Goal: Task Accomplishment & Management: Manage account settings

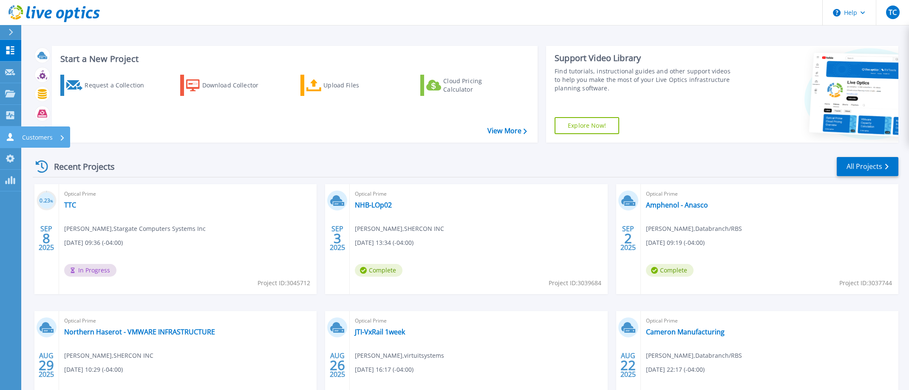
click at [58, 138] on div "Customers" at bounding box center [43, 138] width 43 height 22
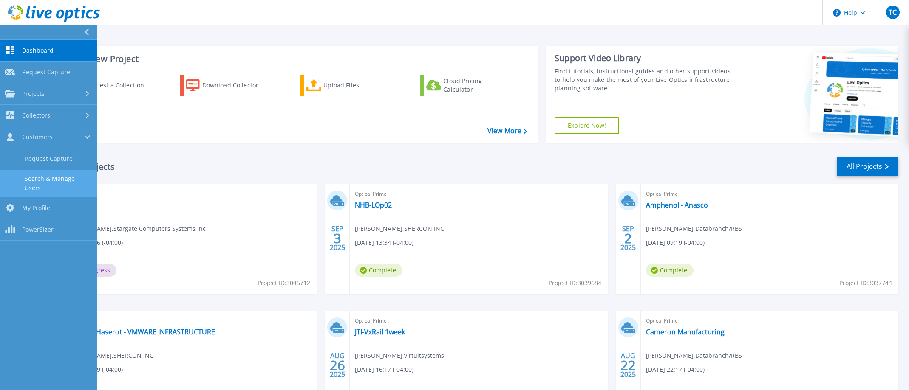
click at [62, 180] on link "Search & Manage Users" at bounding box center [48, 183] width 97 height 27
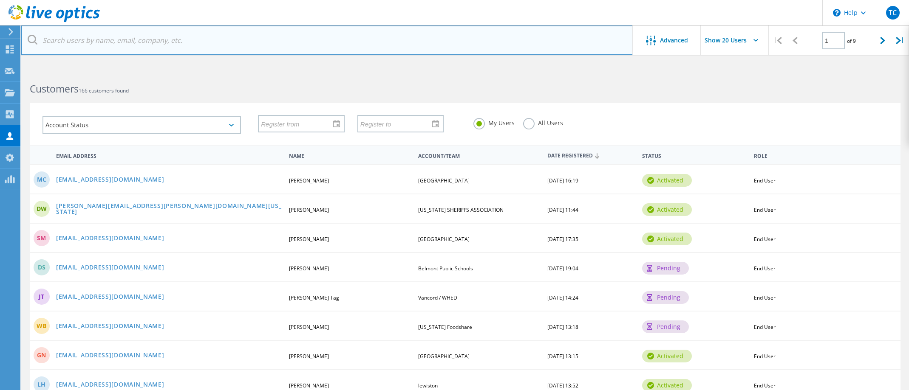
click at [225, 48] on input "text" at bounding box center [327, 40] width 612 height 30
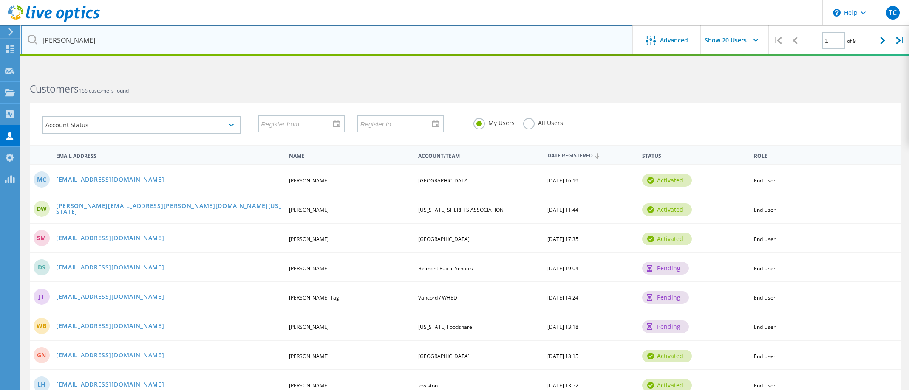
type input "russo"
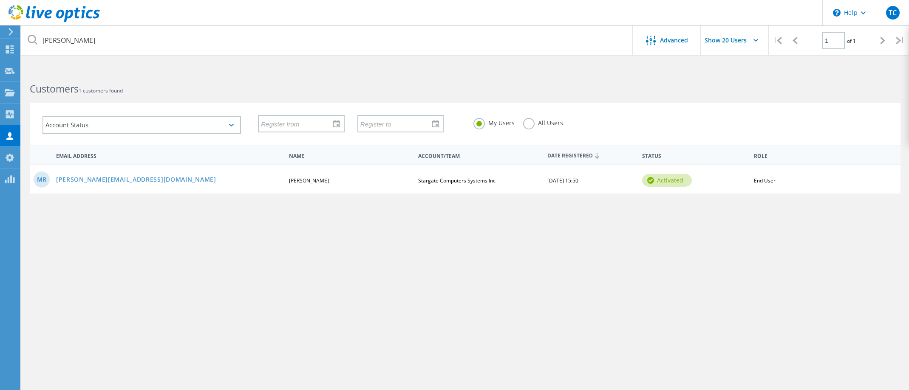
click at [141, 185] on div "MR mike@papersolve.com Michael Russo Stargate Computers Systems Inc 10/31/2024,…" at bounding box center [465, 178] width 871 height 29
click at [126, 182] on link "mike@papersolve.com" at bounding box center [136, 180] width 160 height 7
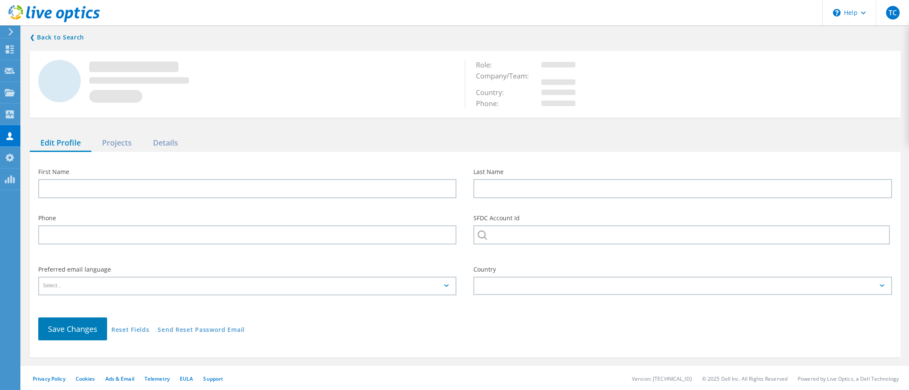
type input "Michael"
type input "Russo"
type input "Stargate Computers Systems Inc"
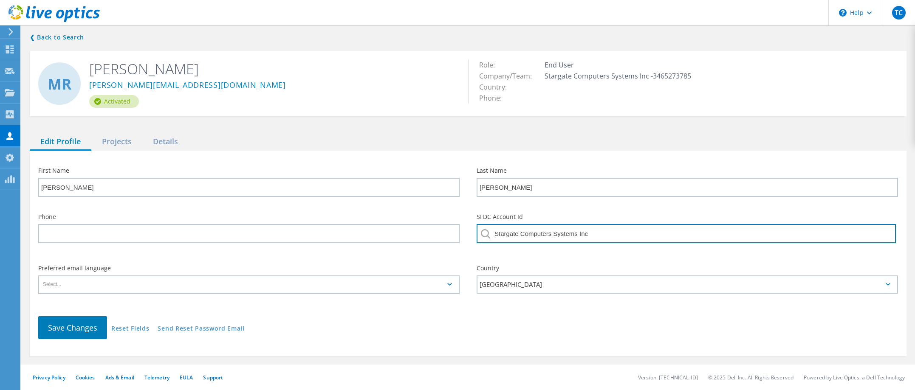
drag, startPoint x: 603, startPoint y: 237, endPoint x: 486, endPoint y: 231, distance: 117.9
click at [486, 231] on div "Stargate Computers Systems Inc" at bounding box center [688, 236] width 422 height 24
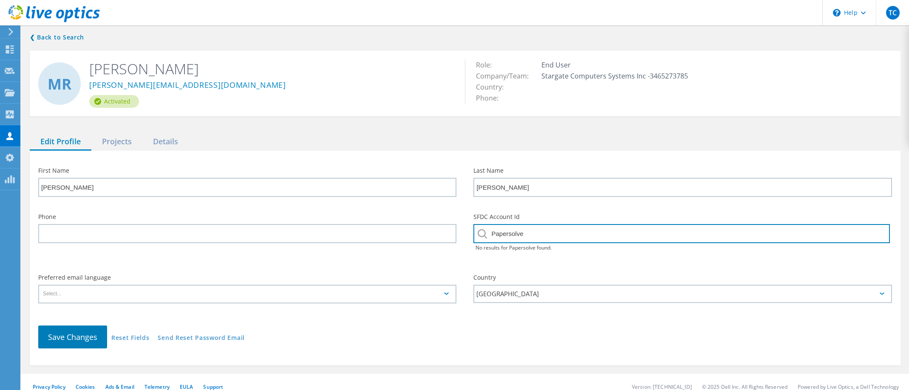
type input "Papersolve"
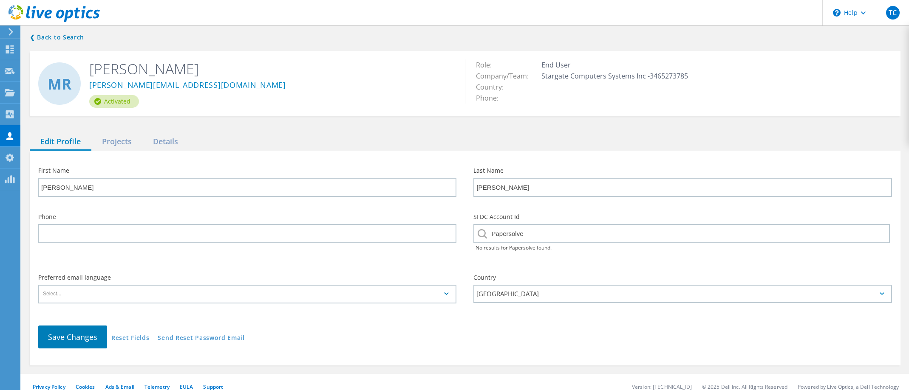
click at [596, 261] on div "SFDC Account Id Papersolve No results for Papersolve found." at bounding box center [682, 236] width 435 height 61
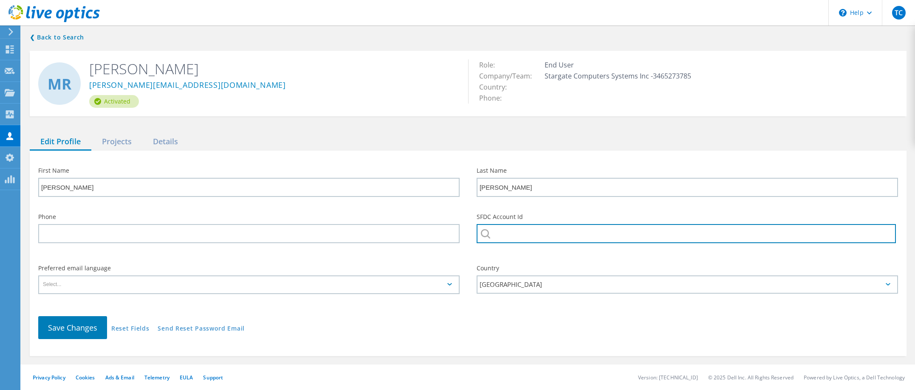
click at [523, 239] on input "text" at bounding box center [686, 233] width 419 height 19
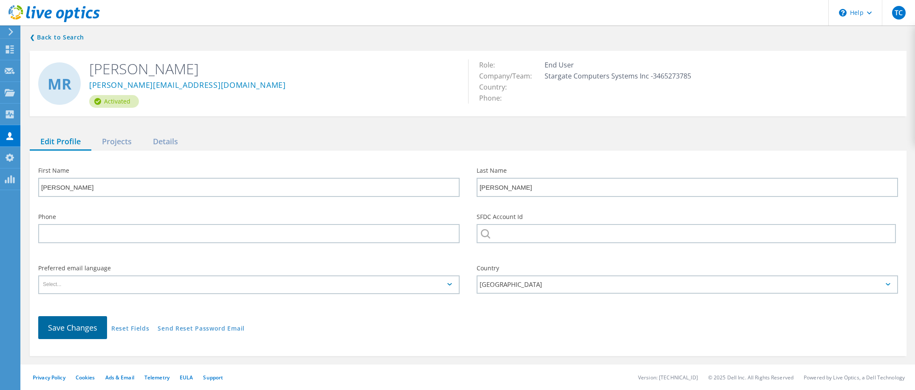
click at [84, 326] on span "Save Changes" at bounding box center [72, 328] width 49 height 10
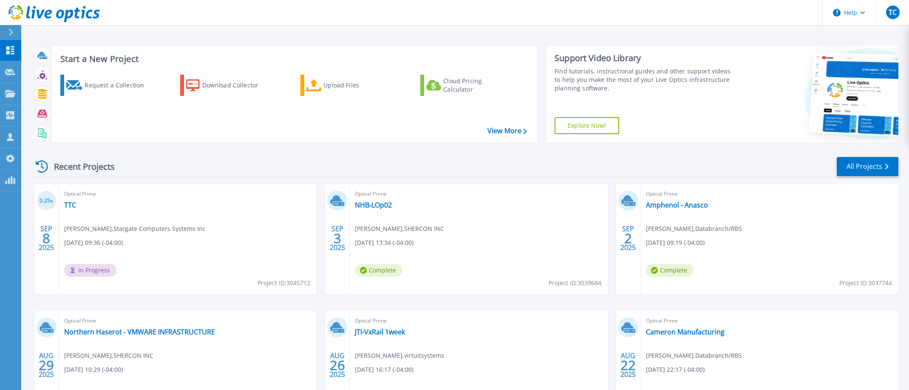
drag, startPoint x: 163, startPoint y: 249, endPoint x: 173, endPoint y: 249, distance: 9.4
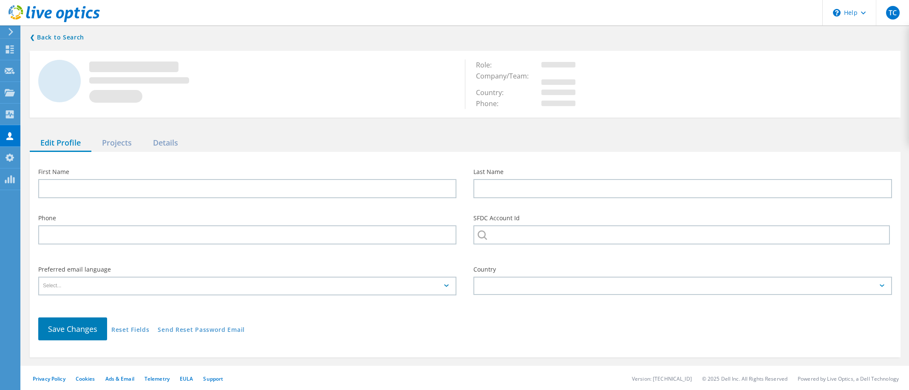
type input "[PERSON_NAME]"
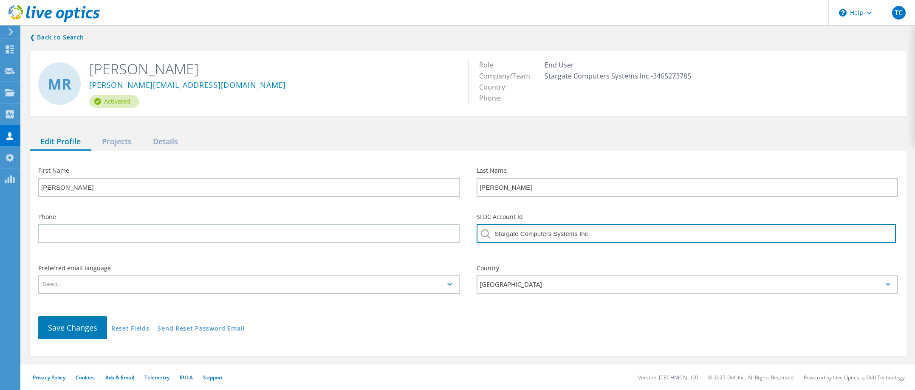
click at [537, 236] on input "Stargate Computers Systems Inc" at bounding box center [686, 233] width 419 height 19
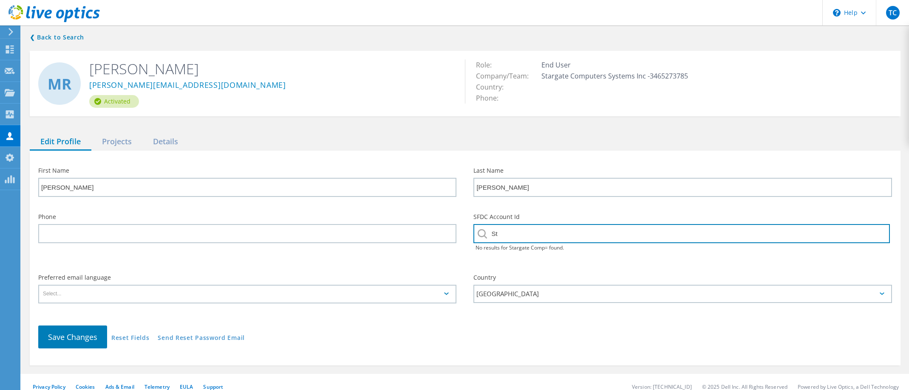
type input "S"
type input "Papersolve"
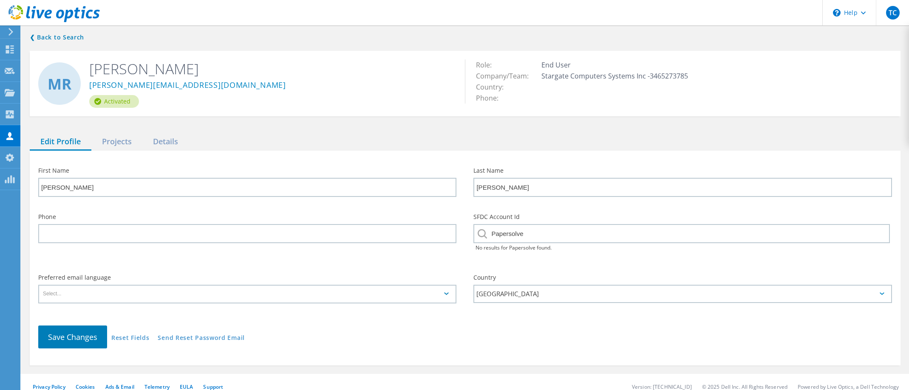
click at [483, 235] on icon at bounding box center [482, 233] width 9 height 9
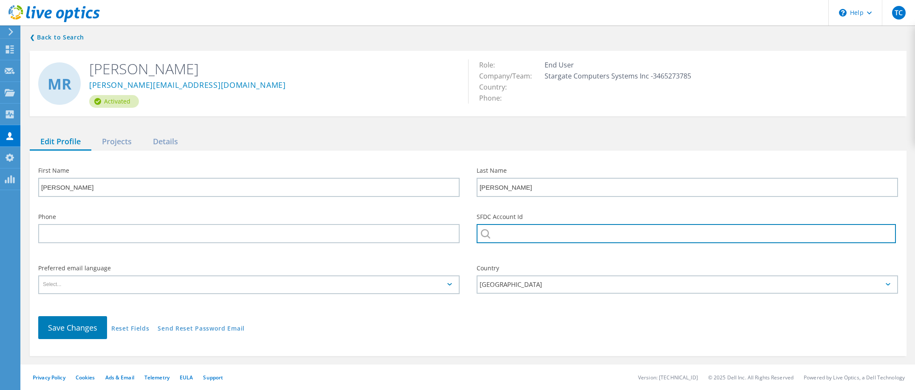
click at [495, 238] on input "text" at bounding box center [686, 233] width 419 height 19
click at [516, 241] on input "text" at bounding box center [686, 233] width 419 height 19
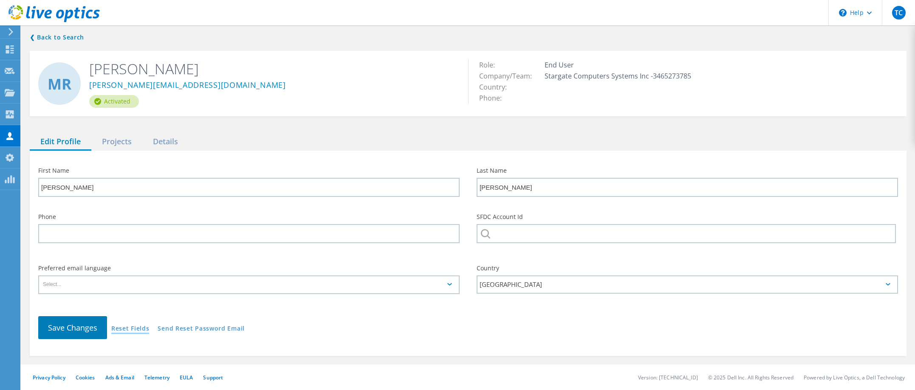
click at [133, 331] on link "Reset Fields" at bounding box center [130, 329] width 38 height 7
click at [135, 331] on link "Reset Fields" at bounding box center [130, 329] width 38 height 7
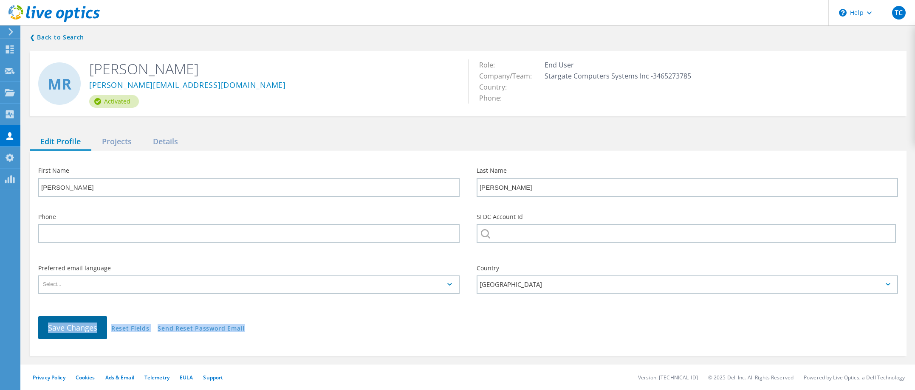
click at [81, 336] on button "Save Changes" at bounding box center [72, 328] width 69 height 23
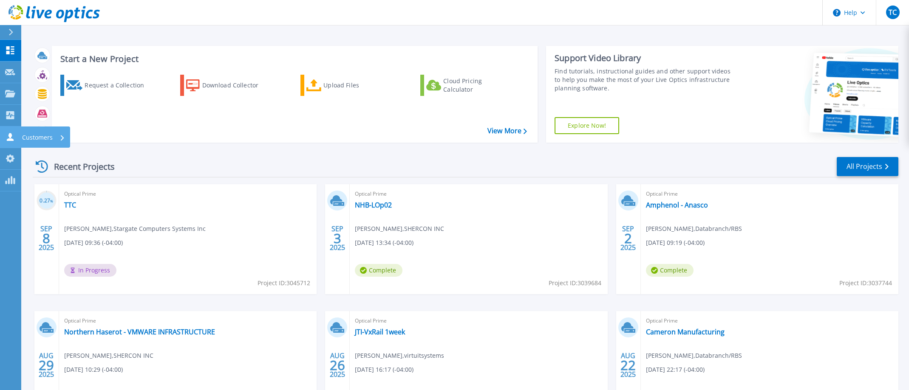
click at [45, 141] on p "Customers" at bounding box center [37, 138] width 31 height 22
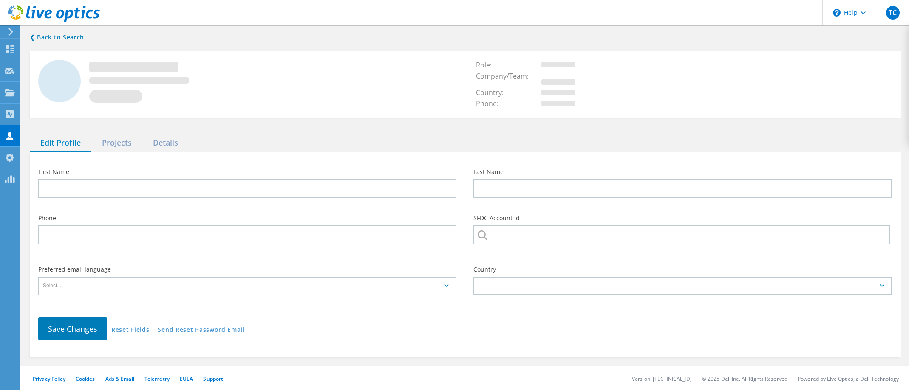
type input "[PERSON_NAME]"
type input "Stargate Computers Systems Inc"
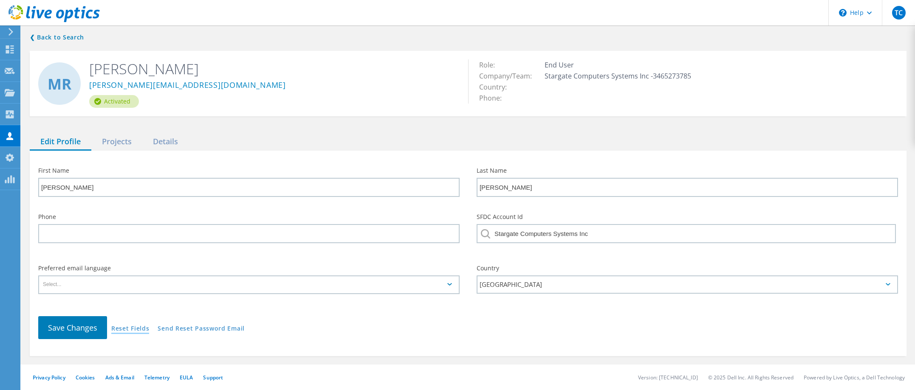
click at [144, 330] on link "Reset Fields" at bounding box center [130, 329] width 38 height 7
click at [195, 139] on div "Edit Profile Projects Details" at bounding box center [468, 141] width 877 height 17
click at [178, 141] on div "Details" at bounding box center [165, 141] width 46 height 17
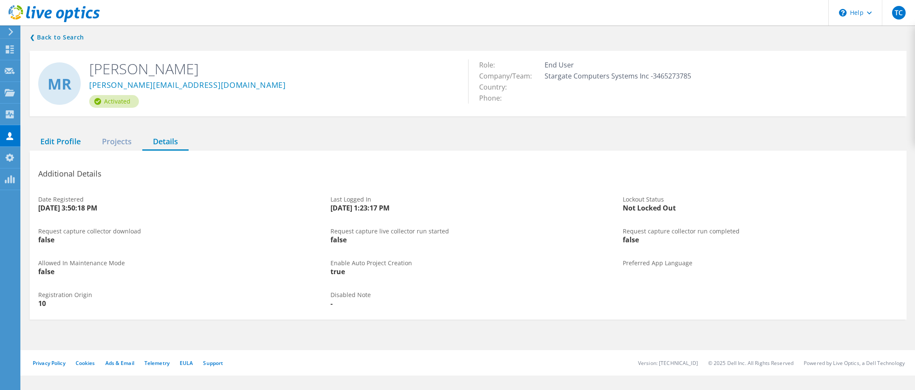
click at [84, 144] on div "Edit Profile" at bounding box center [61, 141] width 62 height 17
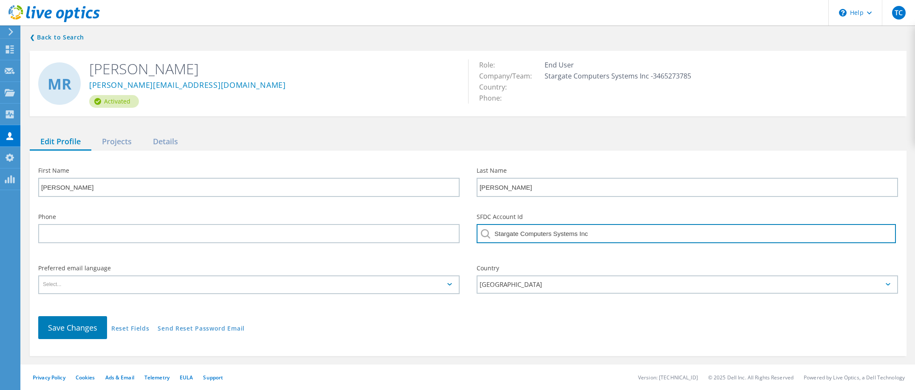
click at [529, 237] on input "Stargate Computers Systems Inc" at bounding box center [686, 233] width 419 height 19
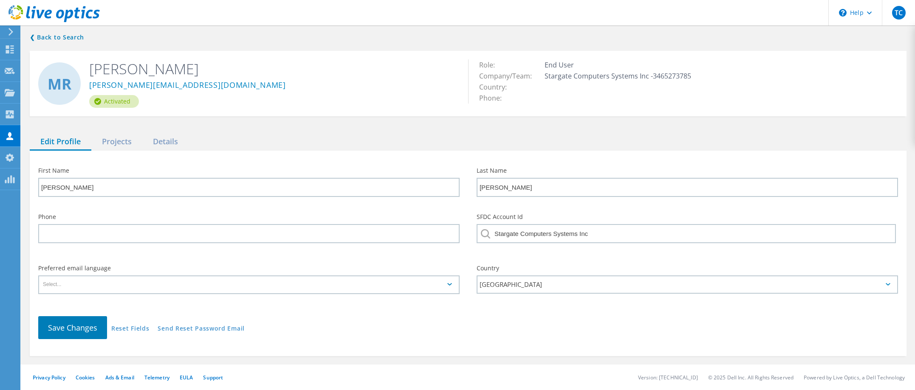
click at [487, 233] on icon at bounding box center [485, 233] width 9 height 9
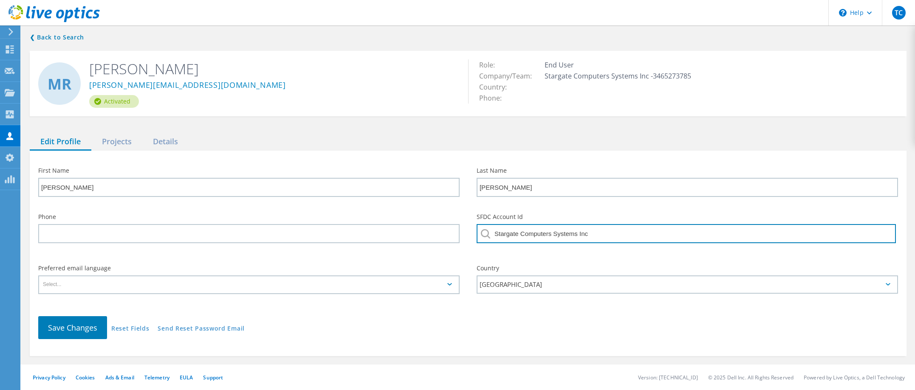
drag, startPoint x: 508, startPoint y: 234, endPoint x: 717, endPoint y: 246, distance: 209.4
click at [715, 246] on div "Stargate Computers Systems Inc" at bounding box center [688, 236] width 422 height 24
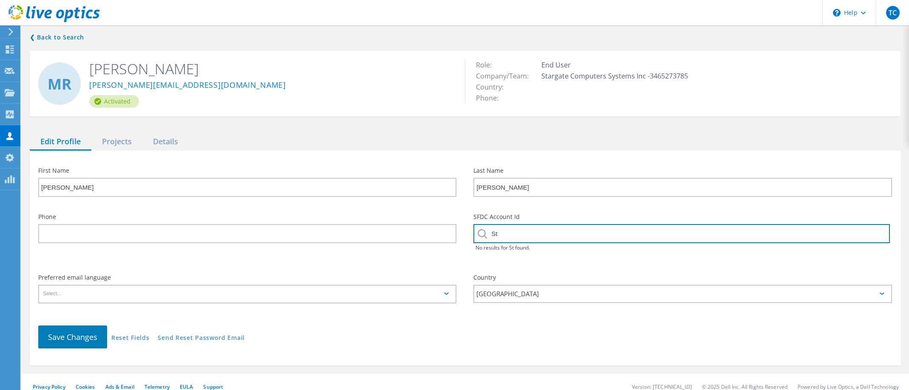
type input "S"
type input "s"
type input "p"
type input "Papersolve"
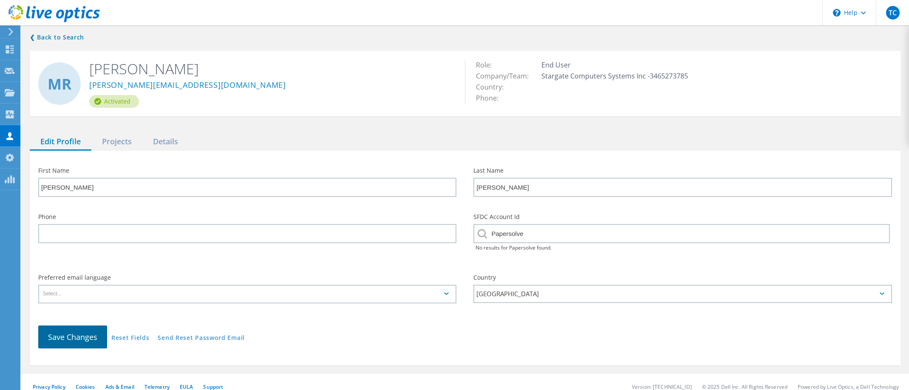
click at [87, 330] on button "Save Changes" at bounding box center [72, 337] width 69 height 23
